Goal: Information Seeking & Learning: Learn about a topic

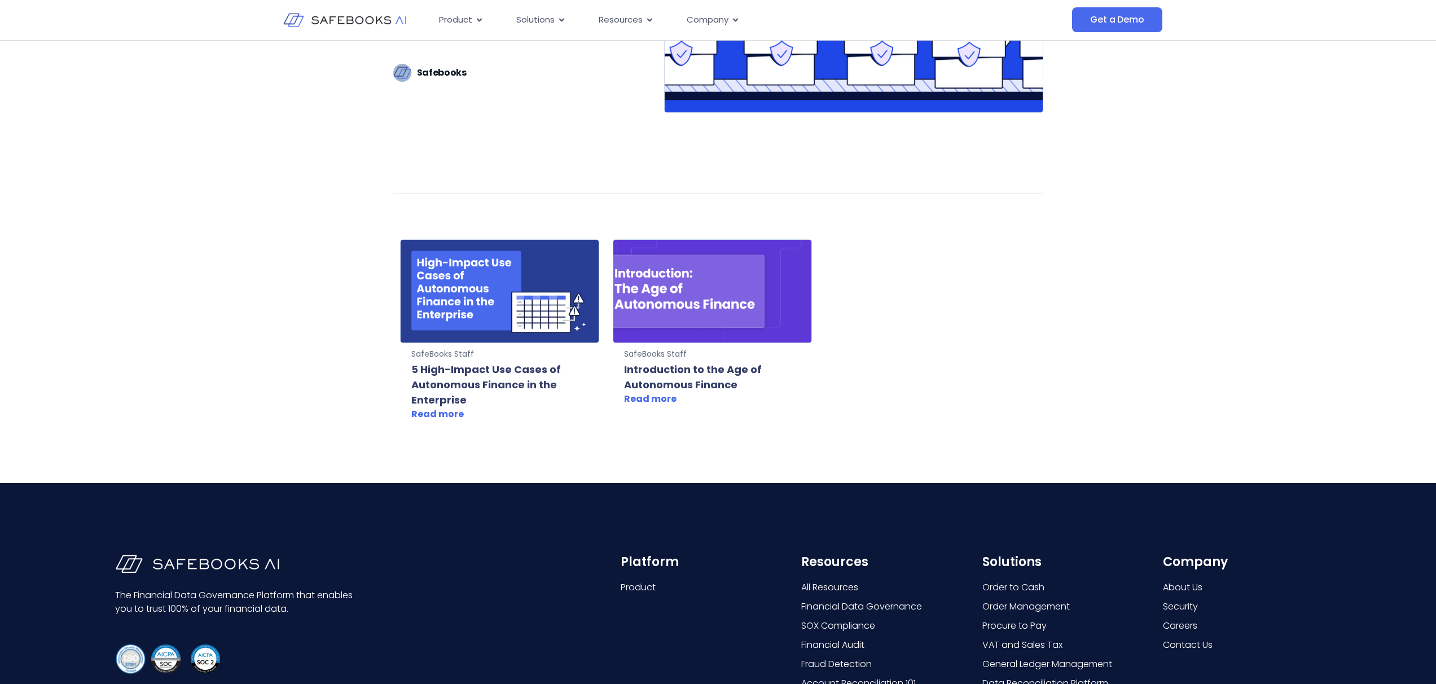
scroll to position [312, 0]
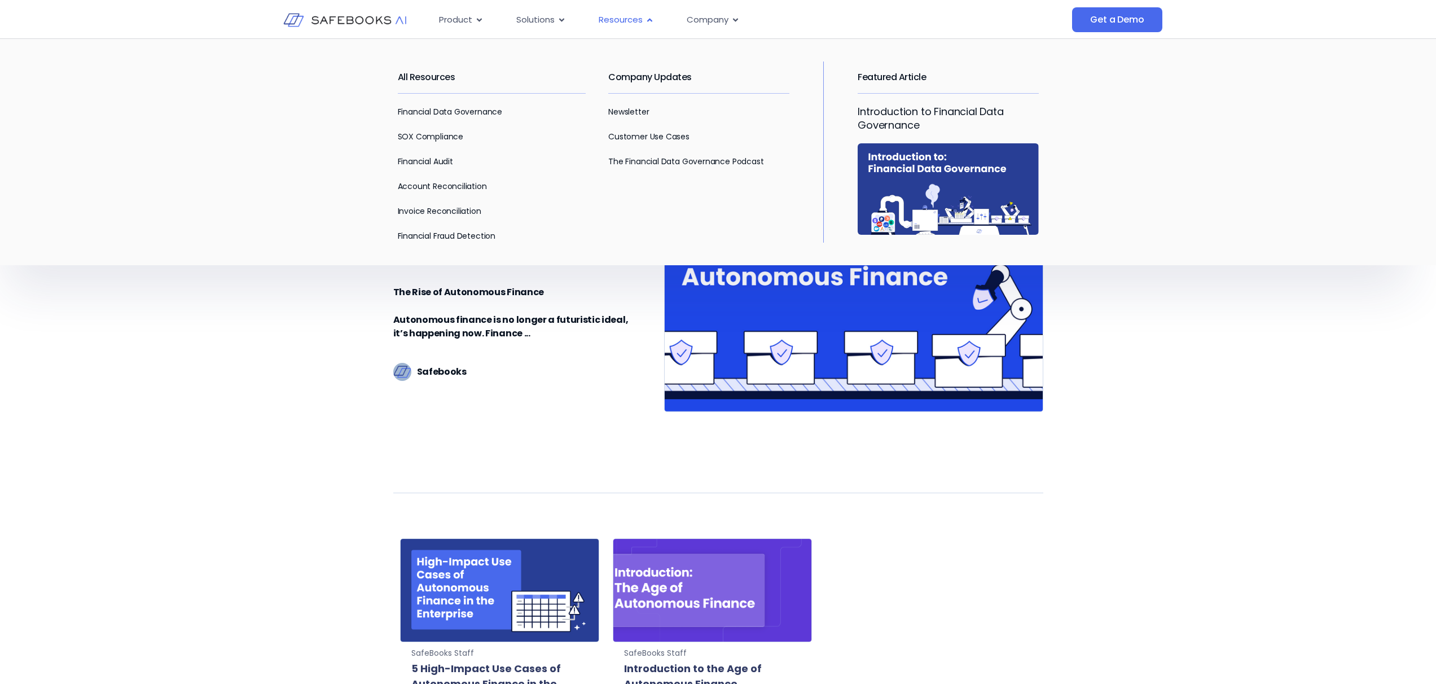
click at [643, 19] on span "Resources" at bounding box center [621, 20] width 44 height 13
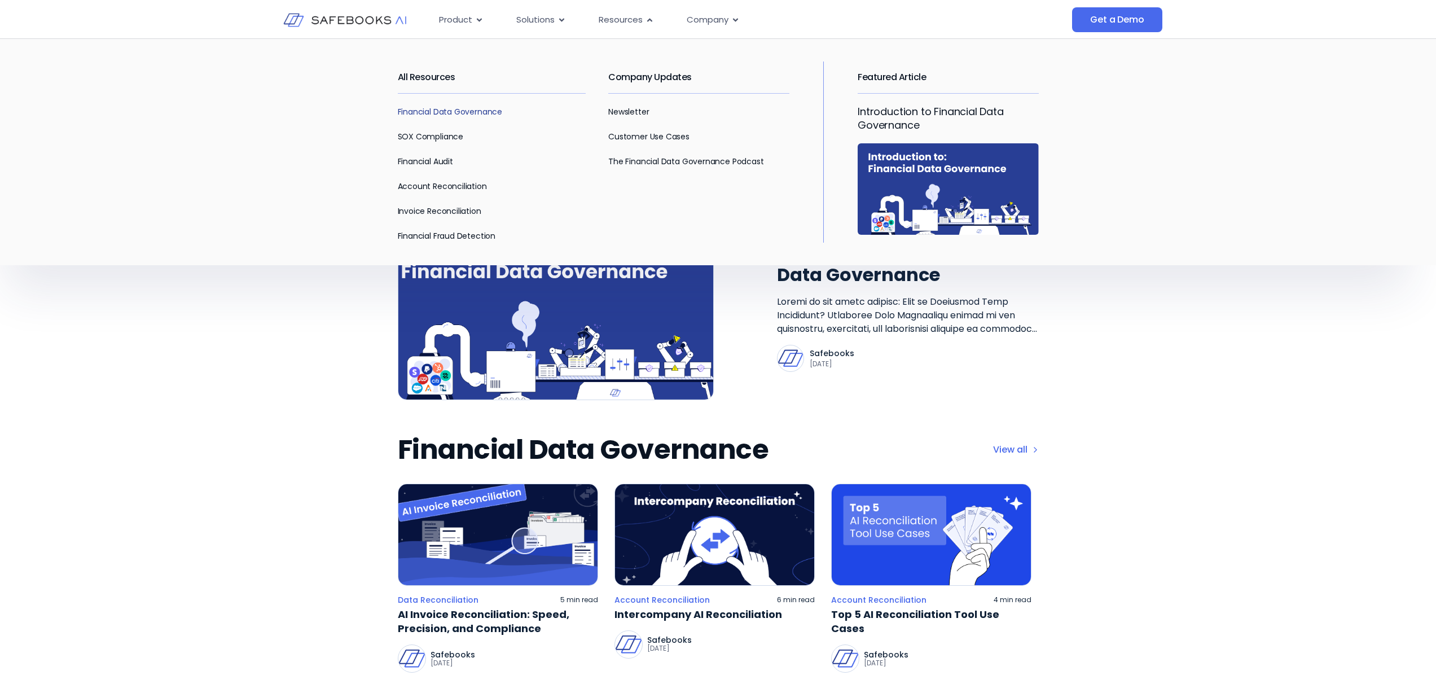
click at [437, 110] on link "Financial Data Governance" at bounding box center [450, 111] width 105 height 11
